Goal: Information Seeking & Learning: Learn about a topic

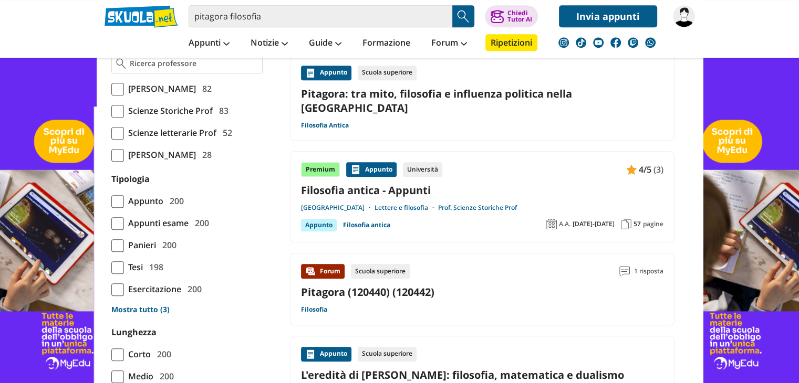
scroll to position [788, 0]
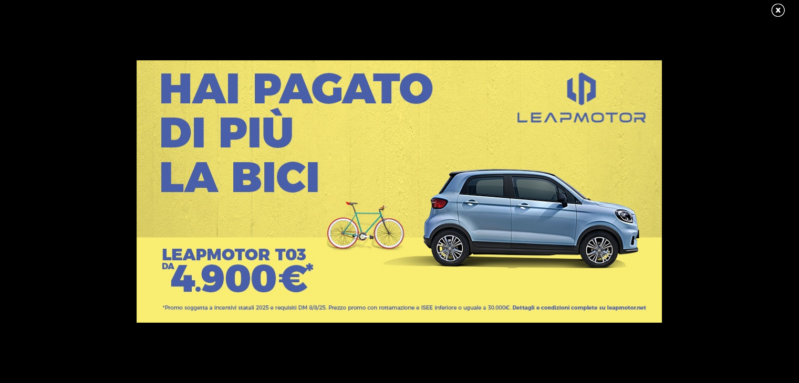
click at [782, 10] on link at bounding box center [783, 11] width 26 height 16
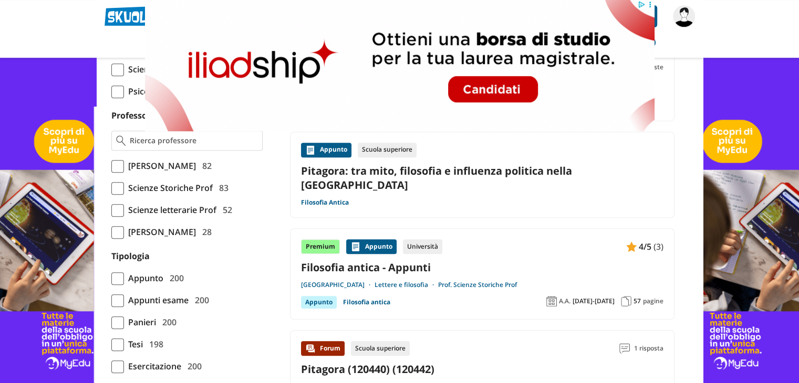
scroll to position [683, 0]
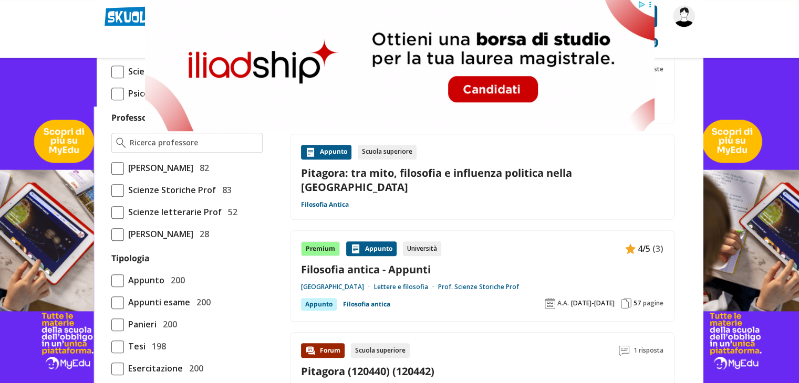
click at [368, 242] on div "Appunto" at bounding box center [371, 249] width 50 height 15
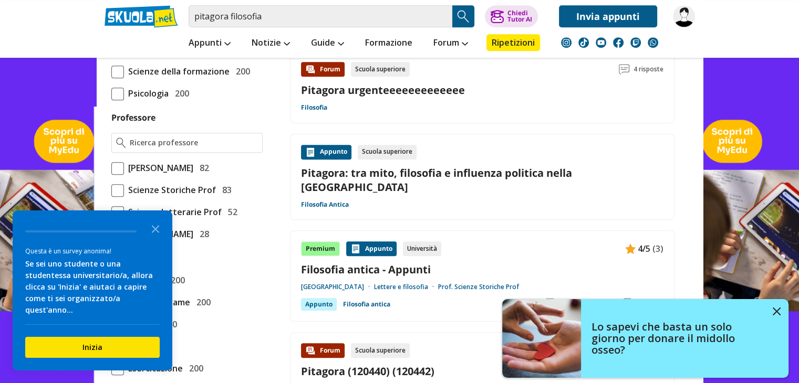
click at [327, 263] on link "Filosofia antica - Appunti" at bounding box center [482, 270] width 362 height 14
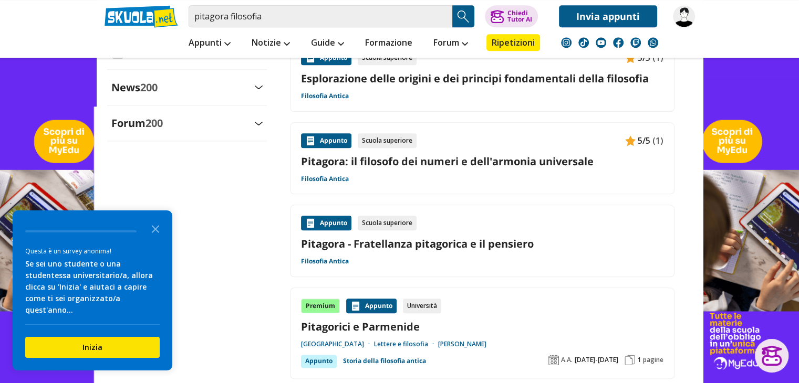
scroll to position [1260, 0]
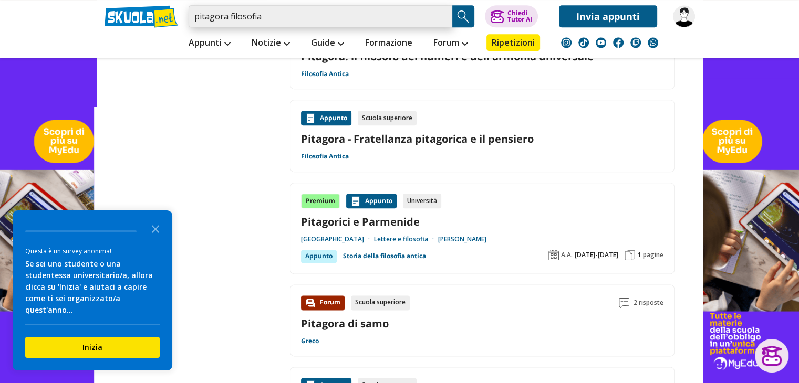
click at [292, 19] on input "pitagora filosofia" at bounding box center [320, 16] width 264 height 22
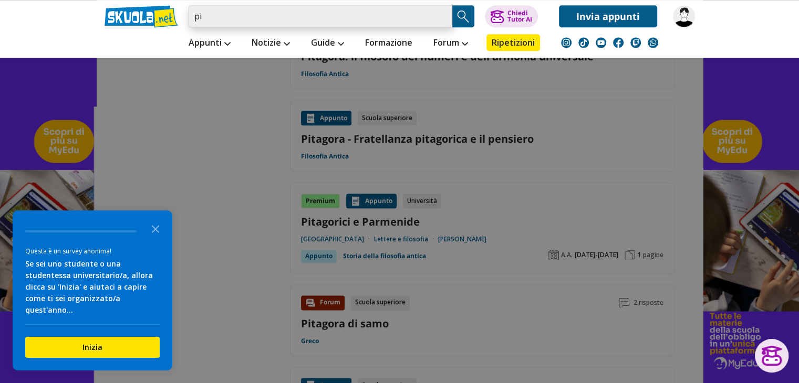
type input "p"
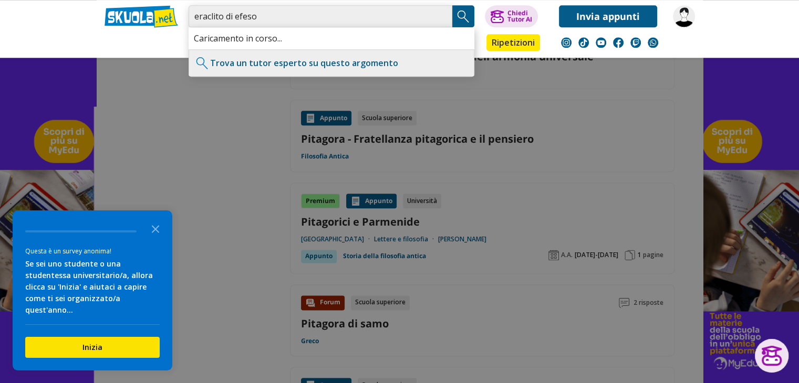
type input "eraclito di efeso"
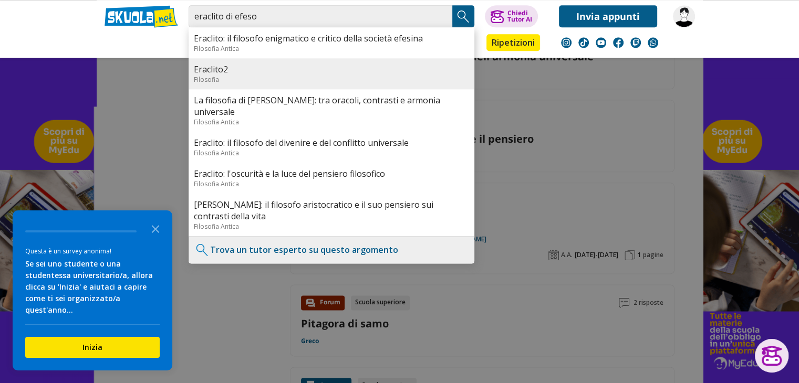
click at [271, 67] on link "Eraclito2" at bounding box center [331, 70] width 275 height 12
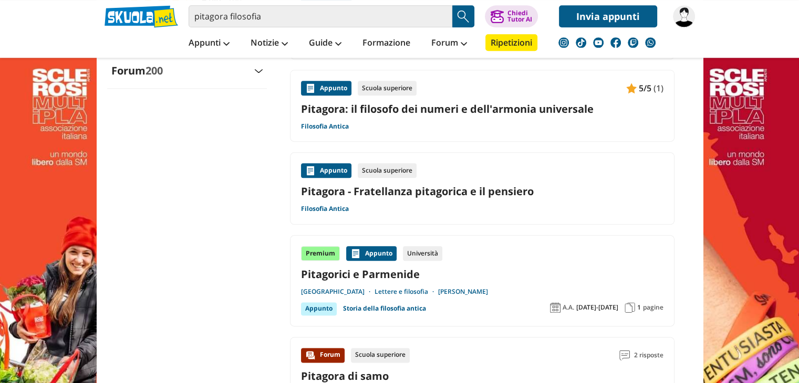
drag, startPoint x: 779, startPoint y: 9, endPoint x: 739, endPoint y: 38, distance: 49.4
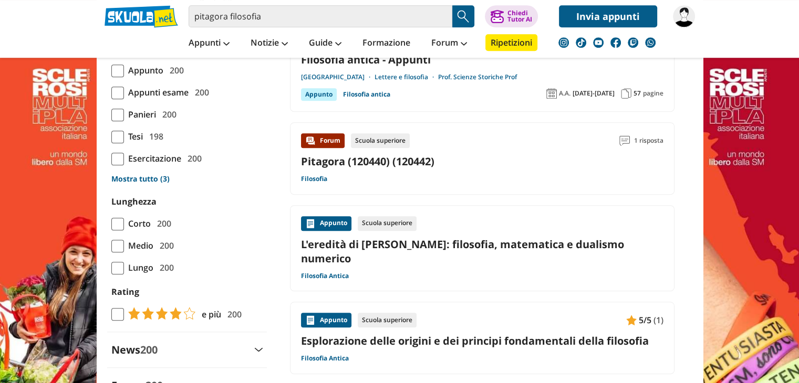
scroll to position [735, 0]
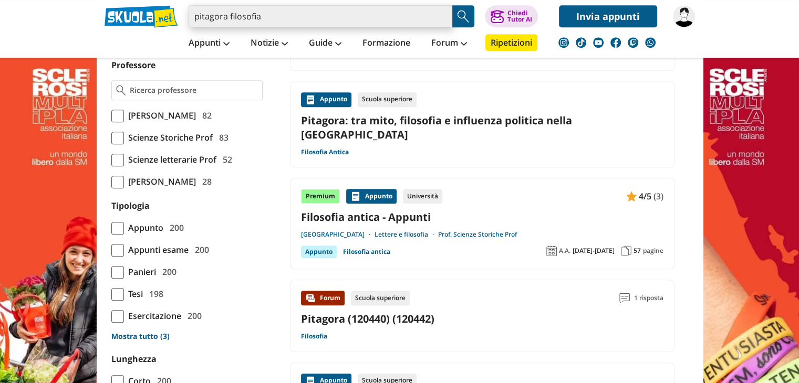
click at [287, 19] on input "pitagora filosofia" at bounding box center [320, 16] width 264 height 22
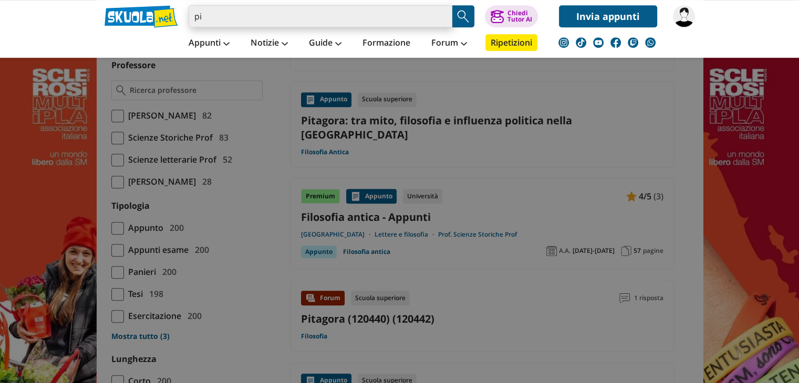
type input "p"
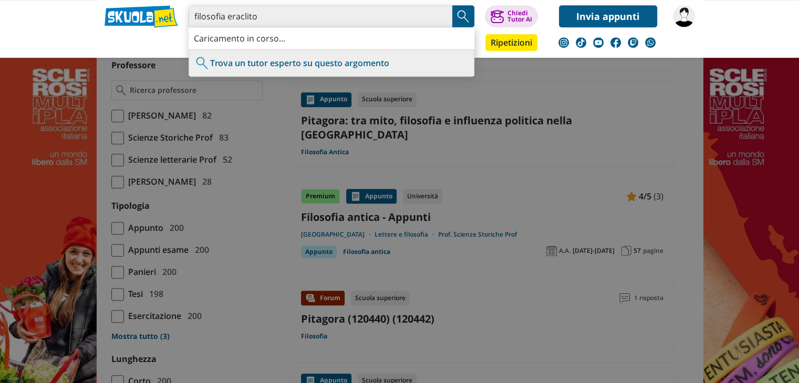
type input "filosofia eraclito"
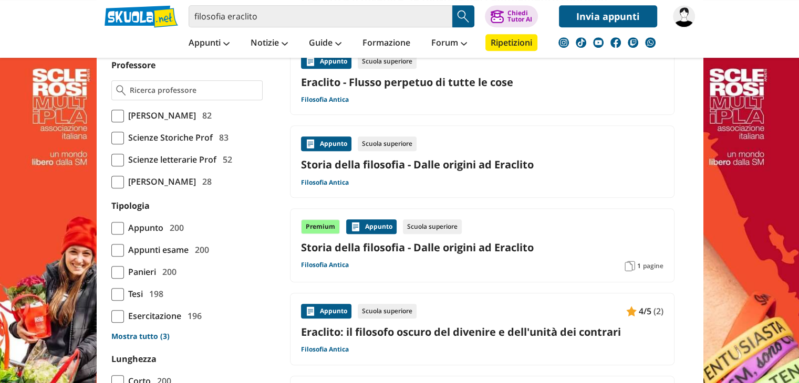
scroll to position [788, 0]
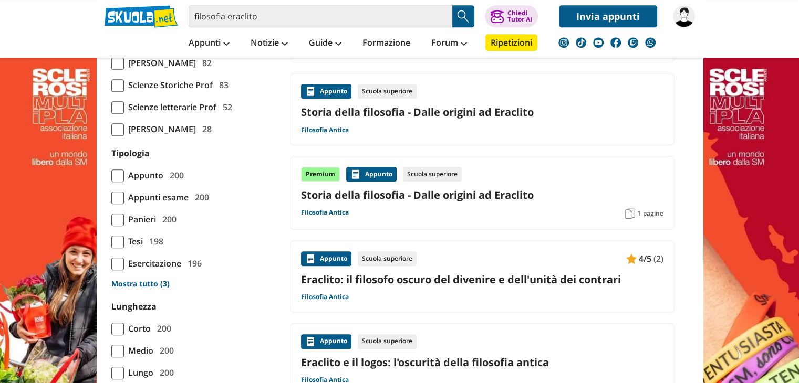
click at [483, 188] on link "Storia della filosofia - Dalle origini ad Eraclito" at bounding box center [482, 195] width 362 height 14
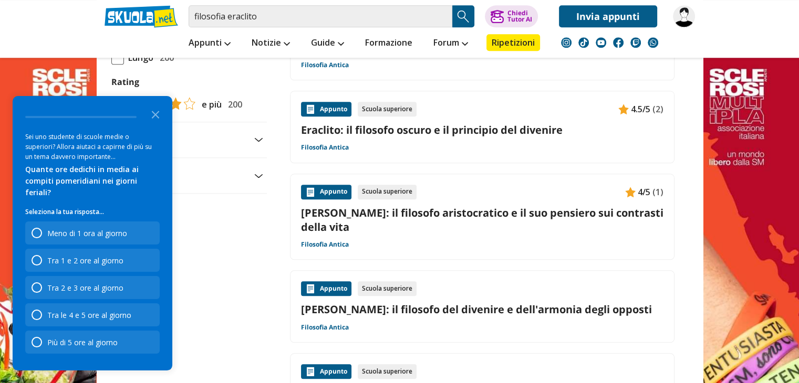
scroll to position [1155, 0]
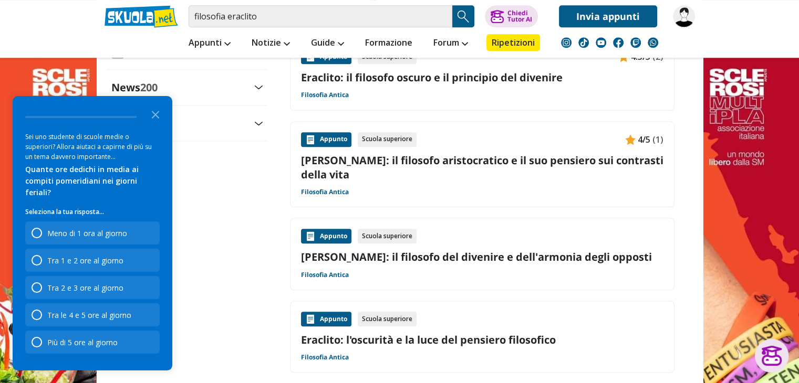
click at [483, 250] on link "[PERSON_NAME]: il filosofo del divenire e dell'armonia degli opposti" at bounding box center [482, 257] width 362 height 14
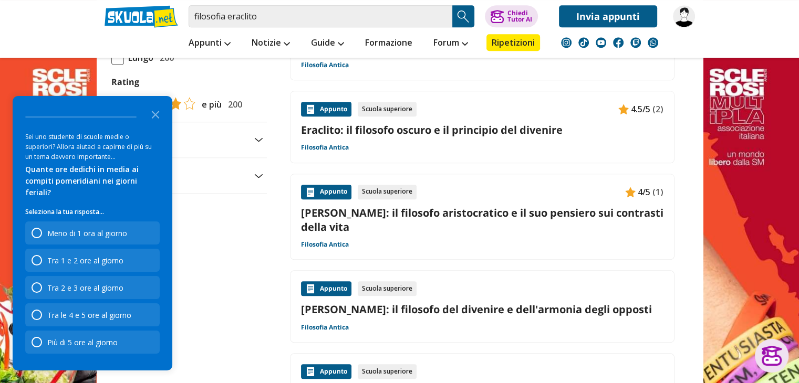
click at [530, 206] on link "[PERSON_NAME]: il filosofo aristocratico e il suo pensiero sui contrasti della …" at bounding box center [482, 220] width 362 height 28
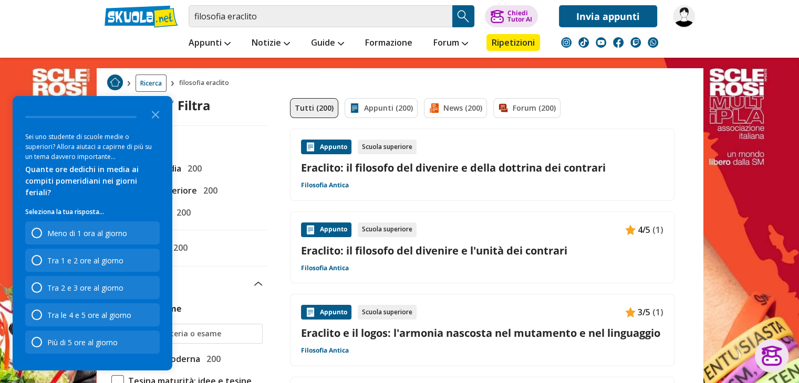
scroll to position [0, 0]
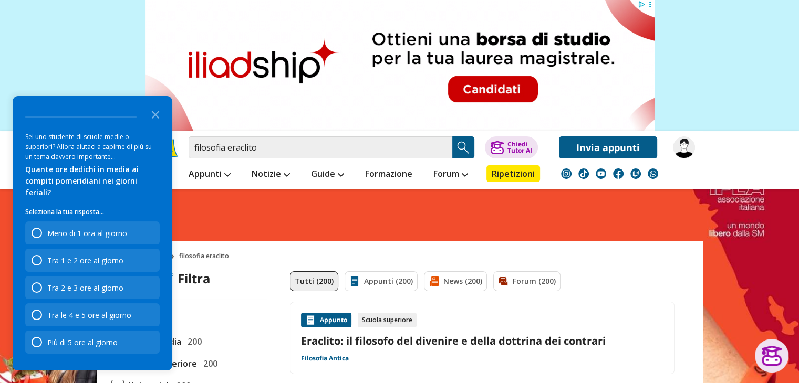
click at [485, 345] on link "Eraclito: il filosofo del divenire e della dottrina dei contrari" at bounding box center [482, 341] width 362 height 14
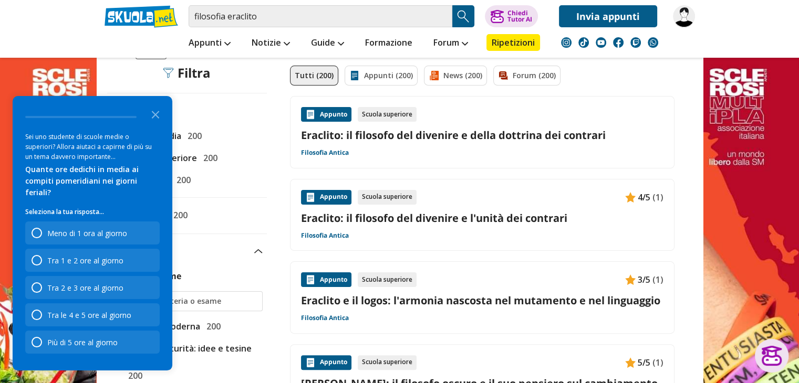
scroll to position [210, 0]
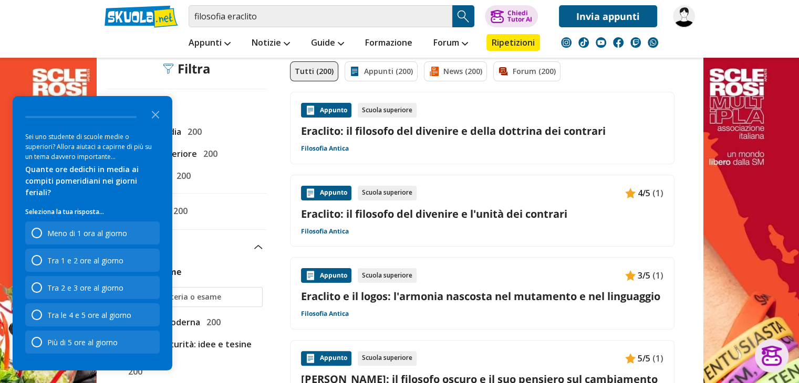
click at [485, 215] on link "Eraclito: il filosofo del divenire e l'unità dei contrari" at bounding box center [482, 214] width 362 height 14
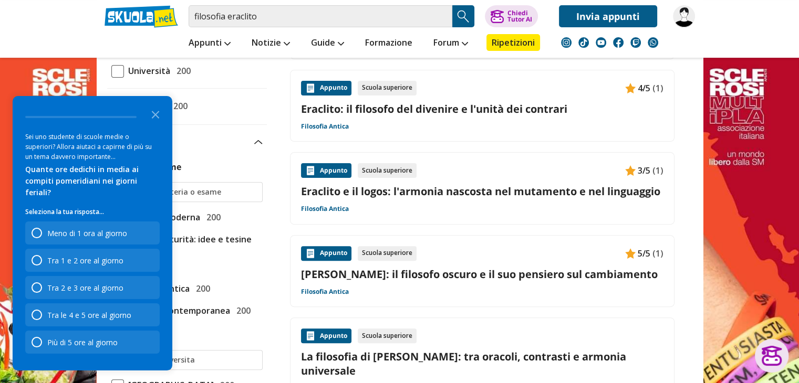
click at [527, 191] on link "Eraclito e il logos: l'armonia nascosta nel mutamento e nel linguaggio" at bounding box center [482, 191] width 362 height 14
click at [293, 19] on input "filosofia eraclito" at bounding box center [320, 16] width 264 height 22
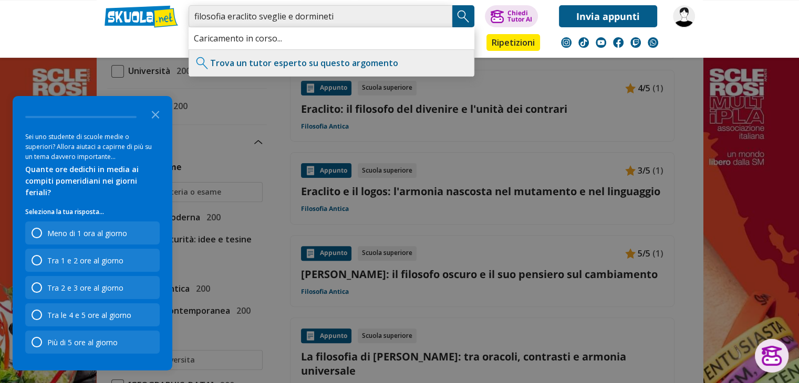
type input "filosofia eraclito sveglie e dormineti"
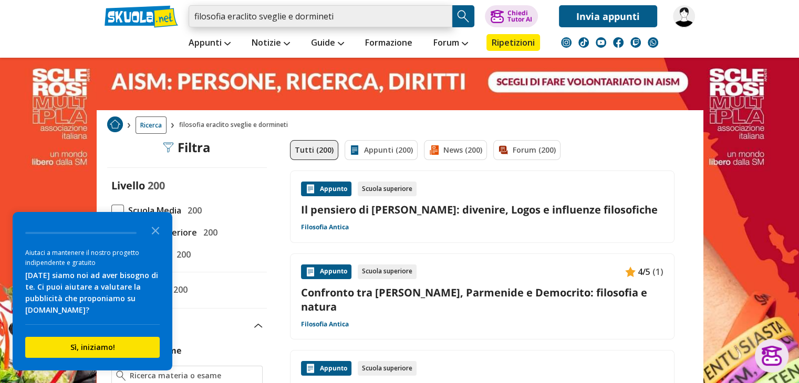
drag, startPoint x: 343, startPoint y: 22, endPoint x: 185, endPoint y: 14, distance: 157.7
click at [185, 14] on div "filosofia eraclito sveglie e dormineti Trova un tutor esperto su questo argomen…" at bounding box center [400, 13] width 606 height 27
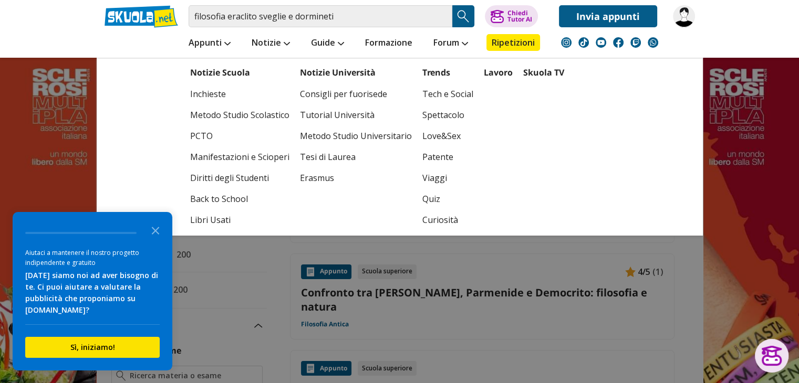
click at [260, 27] on li "Notizie Notizie Scuola Inchieste Metodo Studio Scolastico PCTO Manifestazioni e…" at bounding box center [270, 42] width 59 height 30
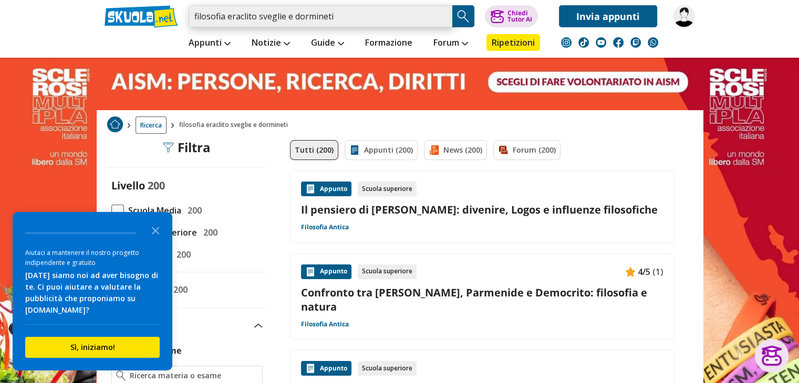
drag, startPoint x: 330, startPoint y: 15, endPoint x: 229, endPoint y: 15, distance: 100.8
click at [229, 15] on input "filosofia eraclito sveglie e dormineti" at bounding box center [320, 16] width 264 height 22
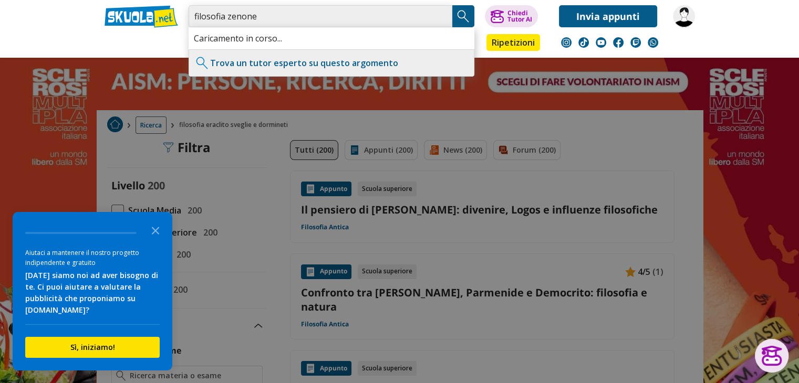
type input "filosofia zenone"
